Goal: Find specific fact: Find contact information

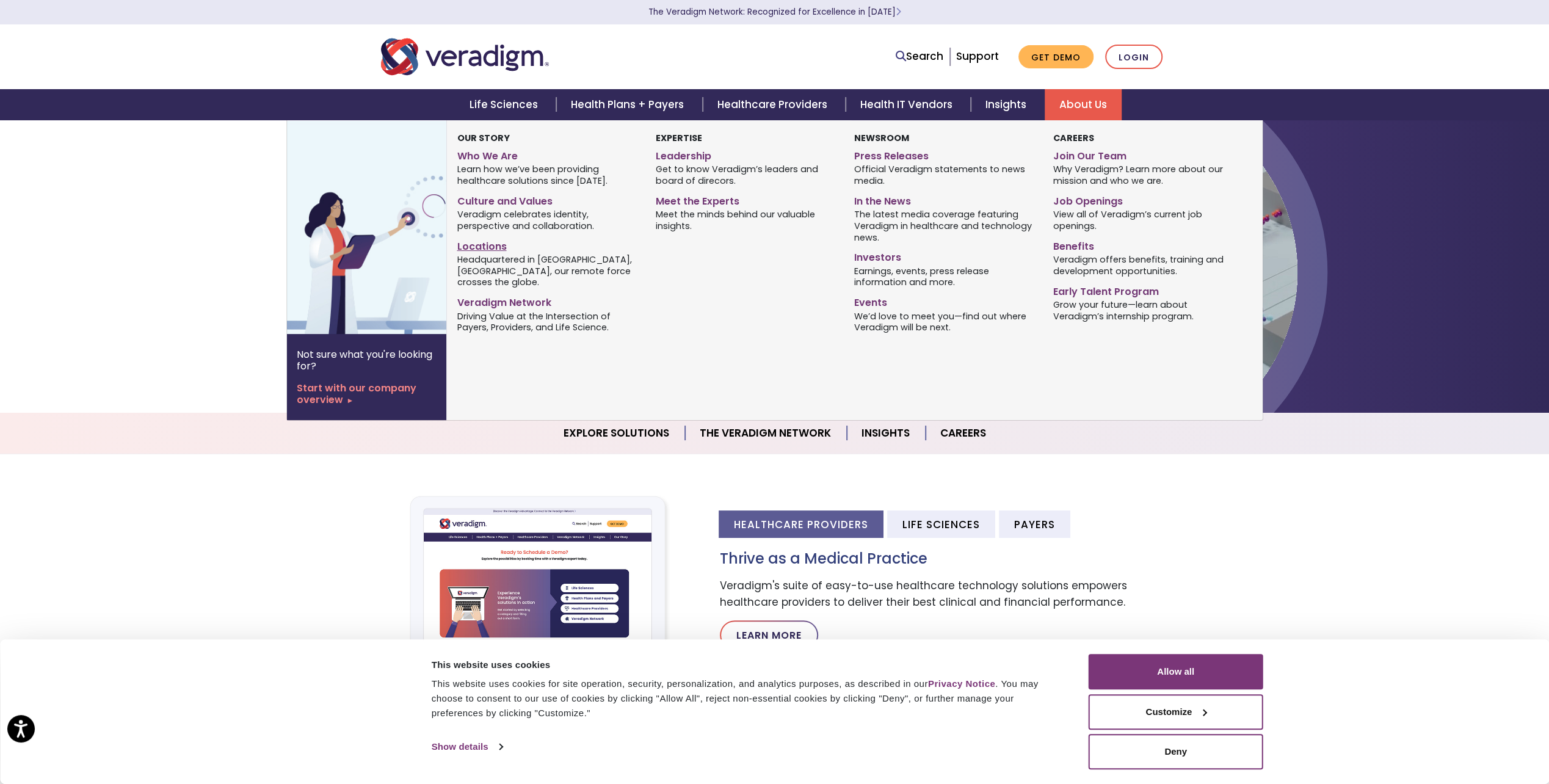
click at [490, 247] on link "Locations" at bounding box center [546, 244] width 180 height 18
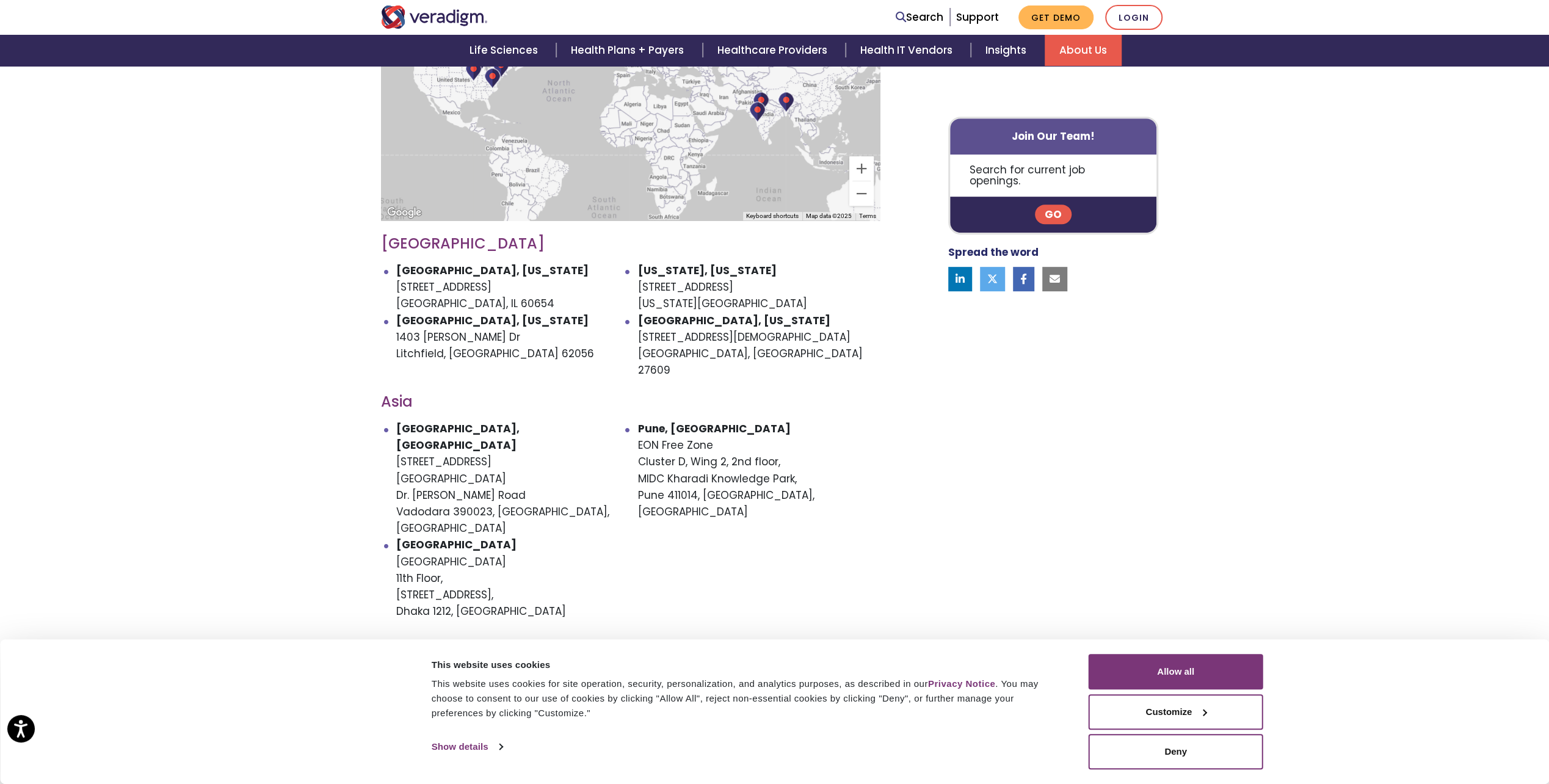
scroll to position [549, 0]
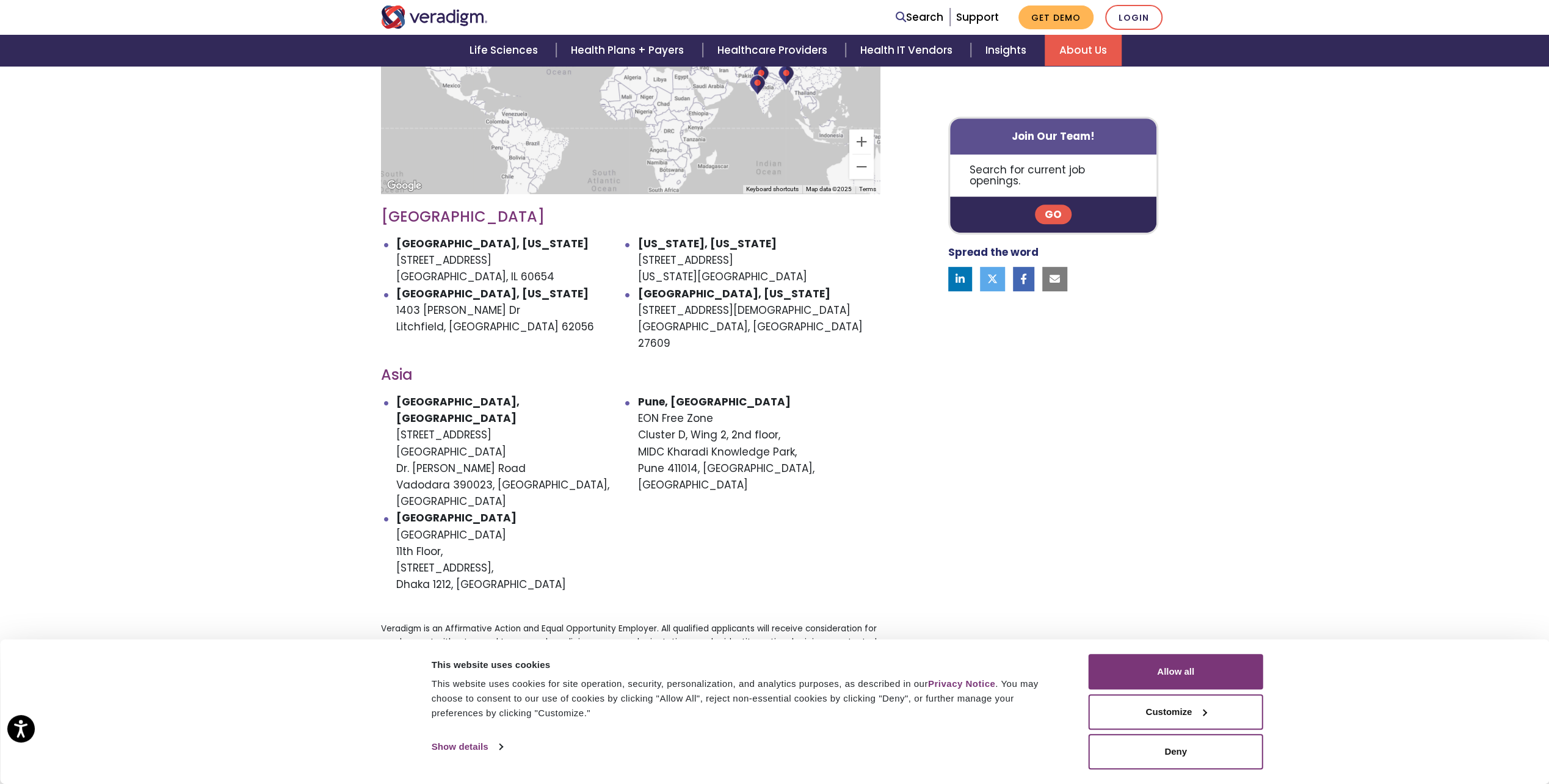
click at [525, 317] on div "To navigate the map with touch gestures double-tap and hold your finger on the …" at bounding box center [631, 343] width 517 height 789
drag, startPoint x: 394, startPoint y: 245, endPoint x: 556, endPoint y: 239, distance: 162.1
click at [556, 239] on ul "Chicago, Illinois 222 W Merchandise Mart Plaza Chicago, IL 60654 New York, New …" at bounding box center [631, 293] width 499 height 116
drag, startPoint x: 556, startPoint y: 239, endPoint x: 548, endPoint y: 243, distance: 8.9
copy li "222 W Merchandise Mart Plaza"
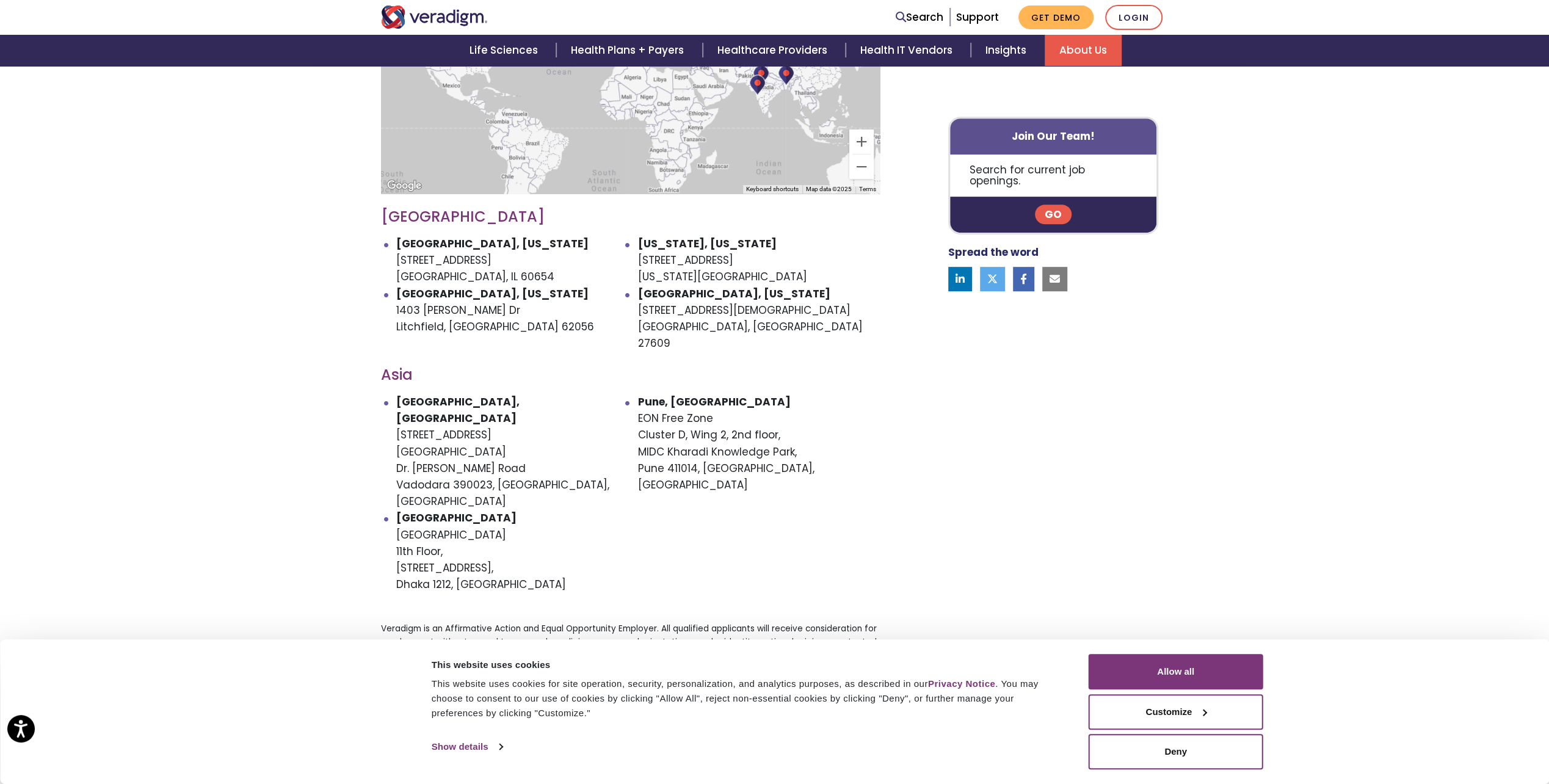
click at [545, 265] on li "Chicago, Illinois 222 W Merchandise Mart Plaza Chicago, IL 60654" at bounding box center [517, 260] width 242 height 50
drag, startPoint x: 395, startPoint y: 259, endPoint x: 501, endPoint y: 262, distance: 106.0
click at [501, 262] on li "Chicago, Illinois 222 W Merchandise Mart Plaza Chicago, IL 60654" at bounding box center [517, 260] width 242 height 50
drag, startPoint x: 501, startPoint y: 262, endPoint x: 472, endPoint y: 260, distance: 29.1
copy li "Chicago, IL 60654"
